Goal: Check status

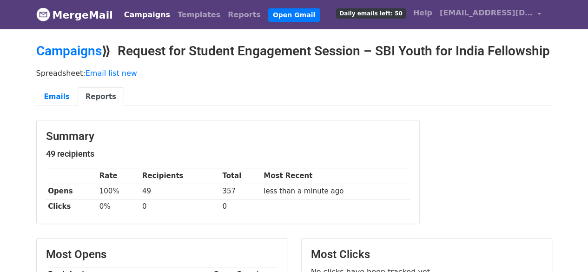
drag, startPoint x: 149, startPoint y: 13, endPoint x: 148, endPoint y: 25, distance: 11.2
click at [149, 13] on link "Campaigns" at bounding box center [146, 15] width 53 height 19
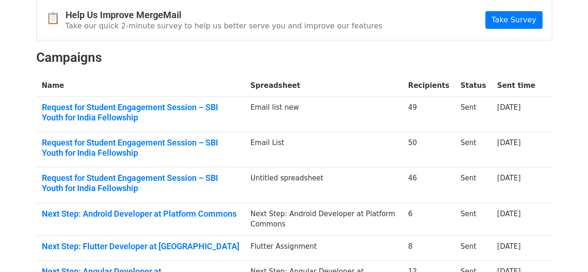
scroll to position [139, 0]
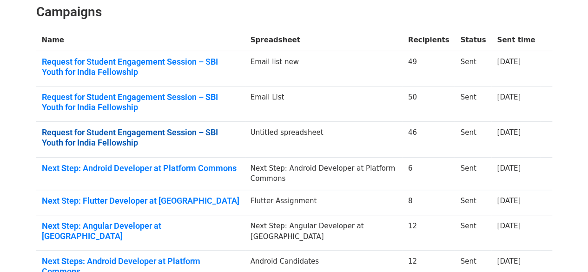
click at [214, 136] on link "Request for Student Engagement Session – SBI Youth for India Fellowship" at bounding box center [140, 137] width 197 height 20
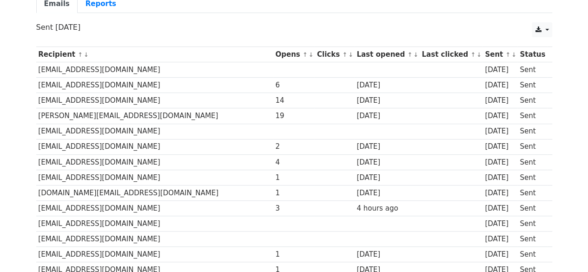
scroll to position [139, 0]
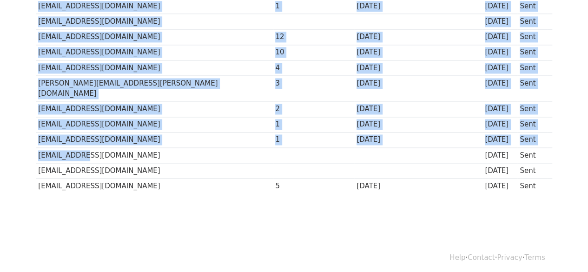
drag, startPoint x: 39, startPoint y: 37, endPoint x: 133, endPoint y: 154, distance: 150.3
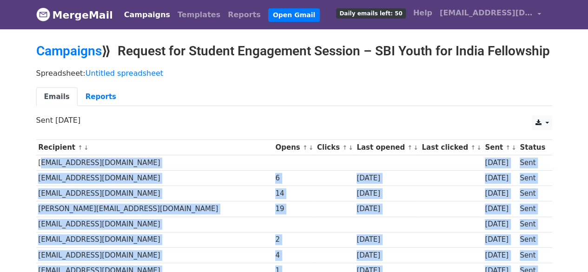
scroll to position [0, 0]
